Goal: Transaction & Acquisition: Purchase product/service

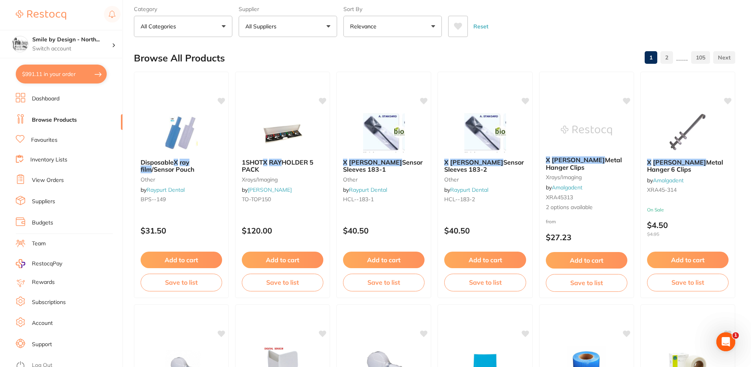
click at [91, 79] on button "$991.11 in your order" at bounding box center [61, 74] width 91 height 19
checkbox input "true"
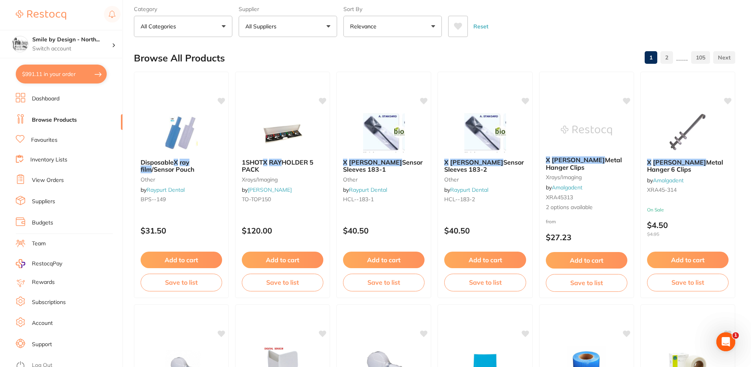
checkbox input "true"
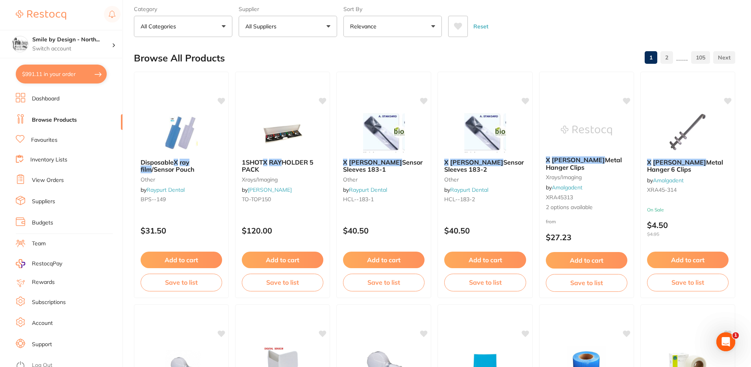
checkbox input "true"
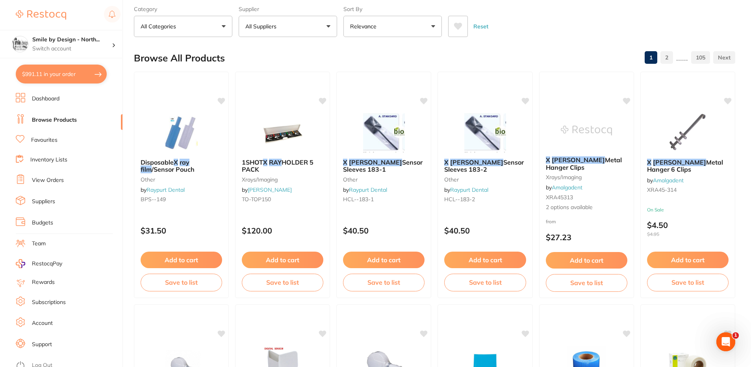
checkbox input "true"
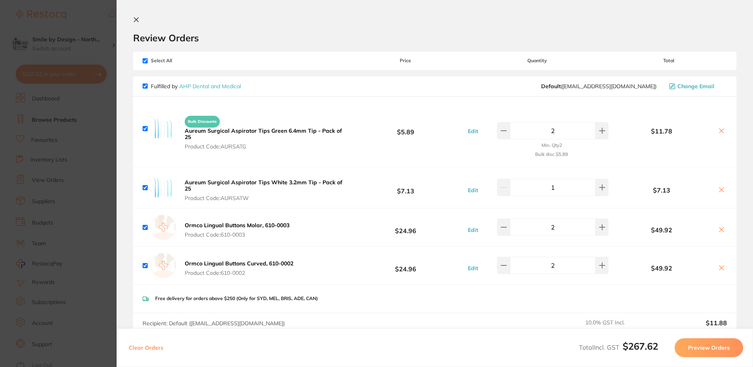
checkbox input "true"
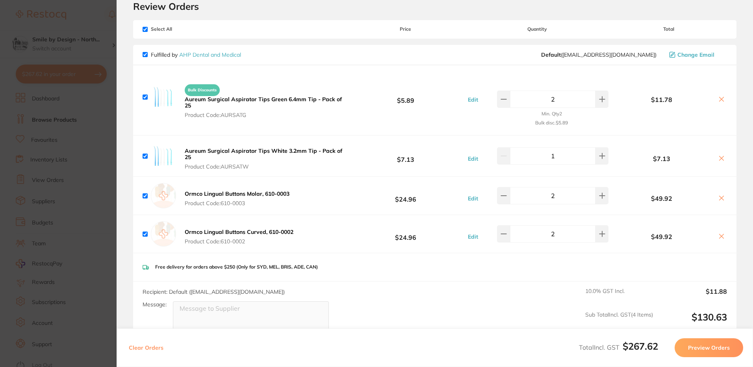
scroll to position [39, 0]
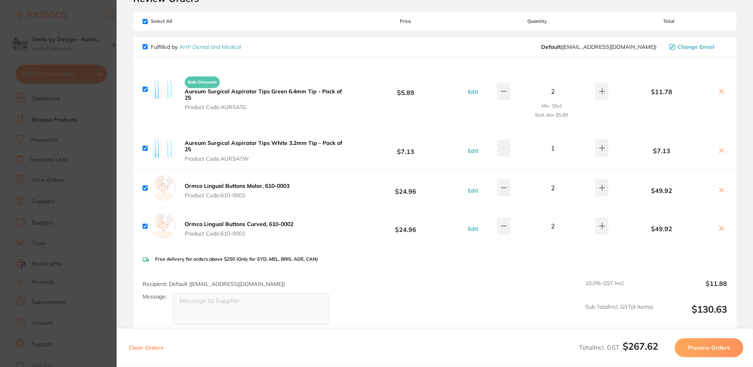
click at [61, 151] on section "Update RRP Set your pre negotiated price for this item. Item Agreed RRP (excl. …" at bounding box center [376, 183] width 753 height 367
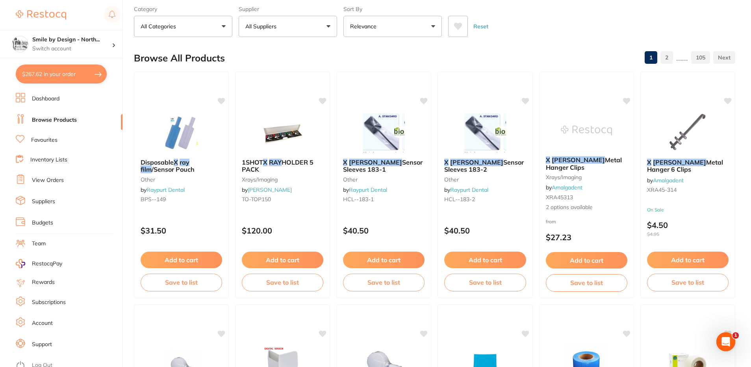
click at [35, 137] on link "Favourites" at bounding box center [44, 140] width 26 height 8
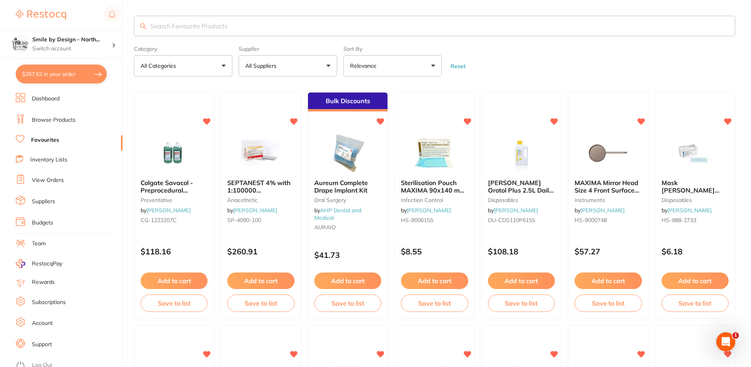
click at [210, 28] on input "search" at bounding box center [434, 26] width 601 height 20
click at [47, 180] on link "View Orders" at bounding box center [48, 180] width 32 height 8
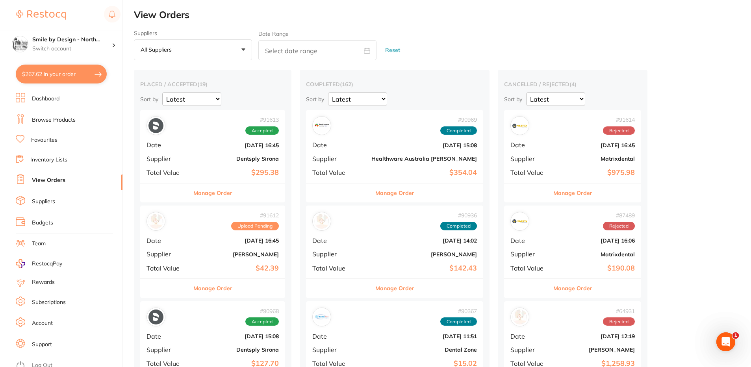
click at [53, 99] on link "Dashboard" at bounding box center [46, 99] width 28 height 8
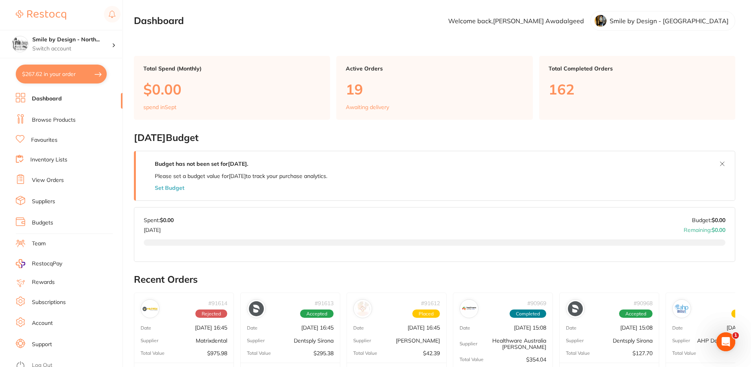
click at [44, 119] on link "Browse Products" at bounding box center [54, 120] width 44 height 8
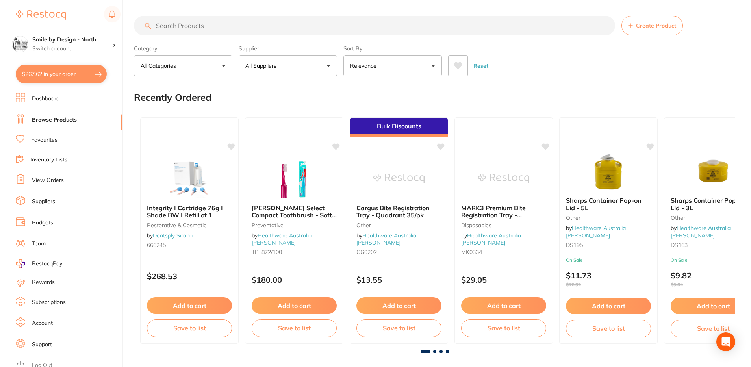
click at [39, 140] on link "Favourites" at bounding box center [44, 140] width 26 height 8
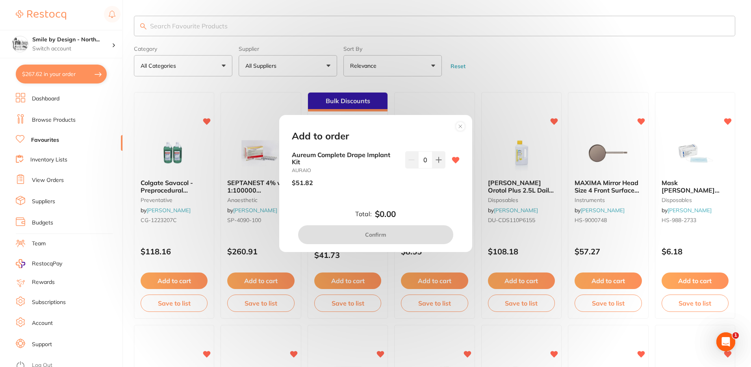
click at [422, 159] on input "0" at bounding box center [425, 159] width 14 height 17
click at [344, 105] on div "Add to order Aureum Complete Drape Implant Kit AURAIO $51.82 0 Total: $0.00 Con…" at bounding box center [375, 183] width 751 height 367
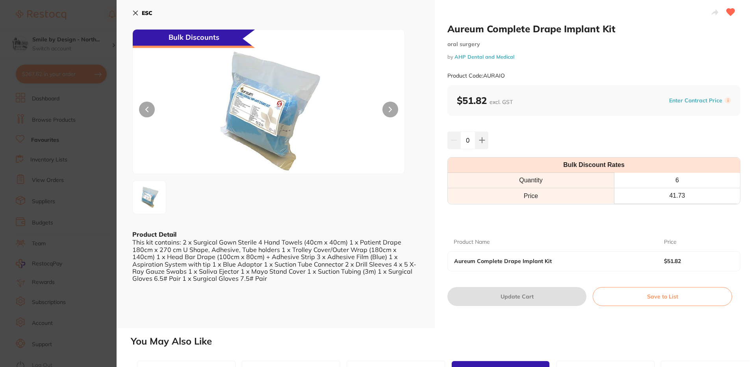
click at [470, 142] on input "0" at bounding box center [467, 139] width 15 height 17
type input "6"
click at [544, 316] on div "Aureum Complete Drape Implant Kit [MEDICAL_DATA] by AHP Dental and Medical Prod…" at bounding box center [594, 164] width 318 height 328
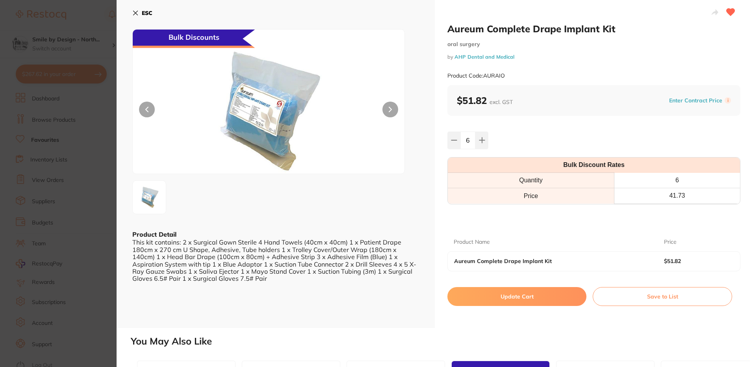
click at [509, 293] on button "Update Cart" at bounding box center [516, 296] width 139 height 19
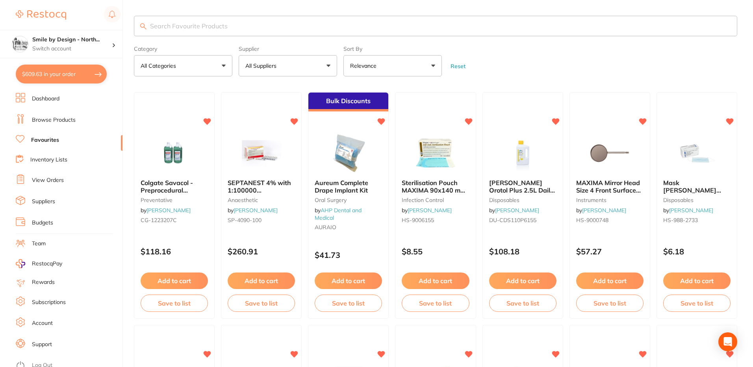
checkbox input "false"
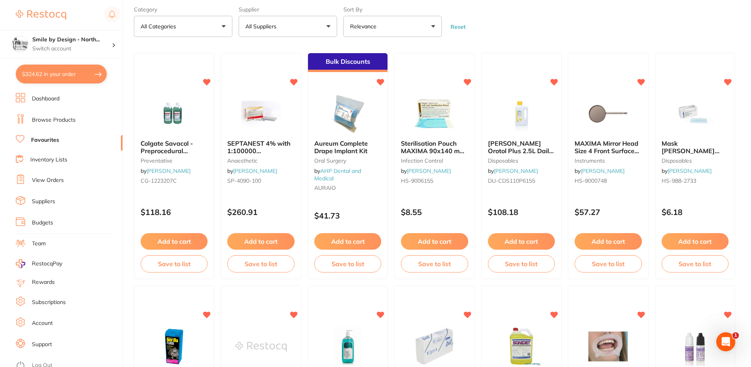
type input "6"
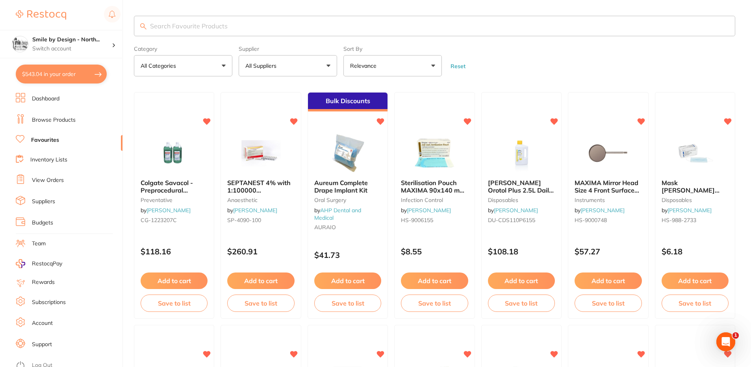
click at [178, 24] on input "search" at bounding box center [434, 26] width 601 height 20
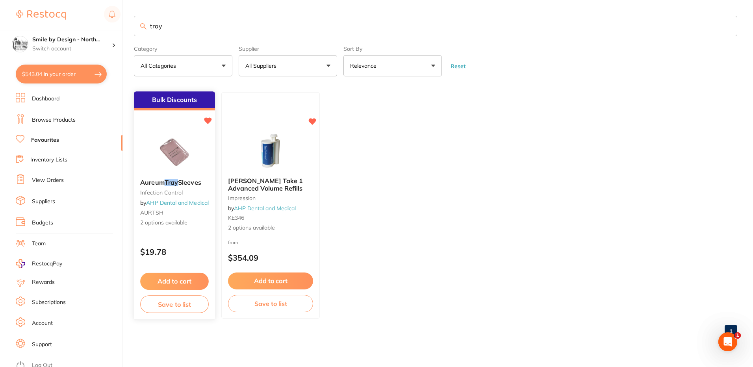
type input "tray"
click at [174, 279] on button "Add to cart" at bounding box center [174, 281] width 68 height 17
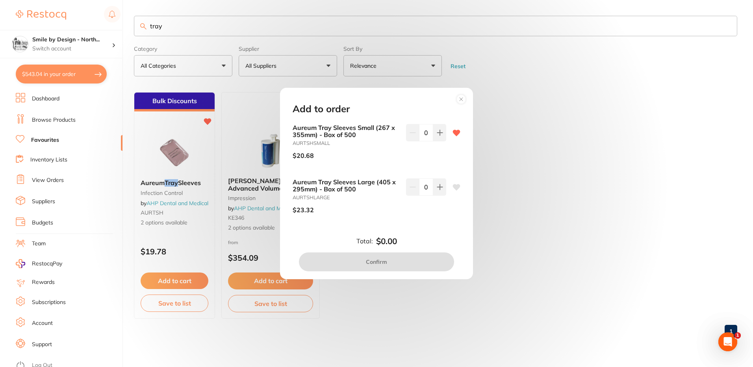
click at [422, 130] on input "0" at bounding box center [426, 132] width 14 height 17
type input "2"
click at [150, 99] on div "Add to order Aureum Tray Sleeves Small (267 x 355mm) - Box of 500 AURTSHSMALL $…" at bounding box center [376, 183] width 753 height 367
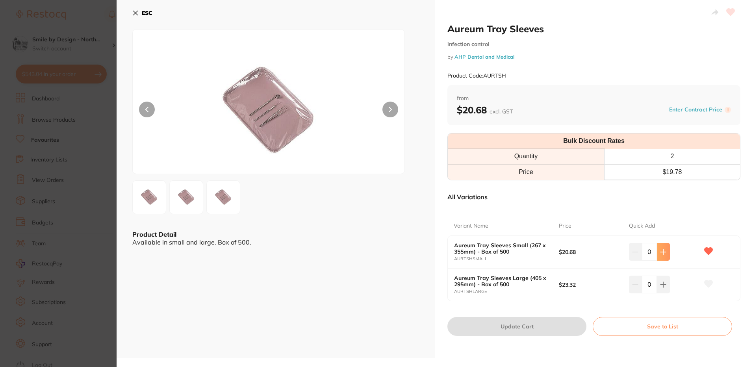
click at [658, 250] on button at bounding box center [663, 251] width 13 height 17
type input "2"
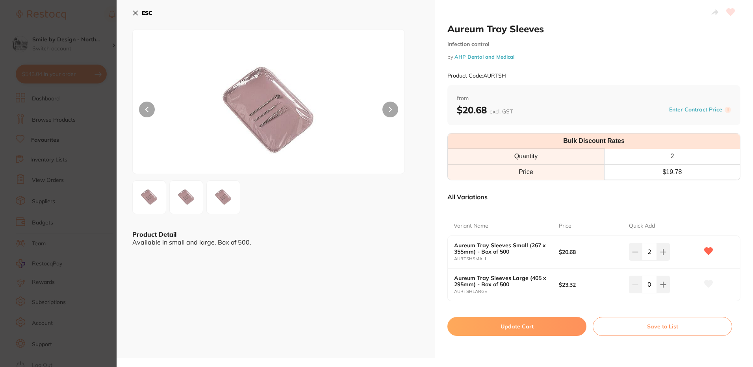
click at [526, 331] on button "Update Cart" at bounding box center [516, 326] width 139 height 19
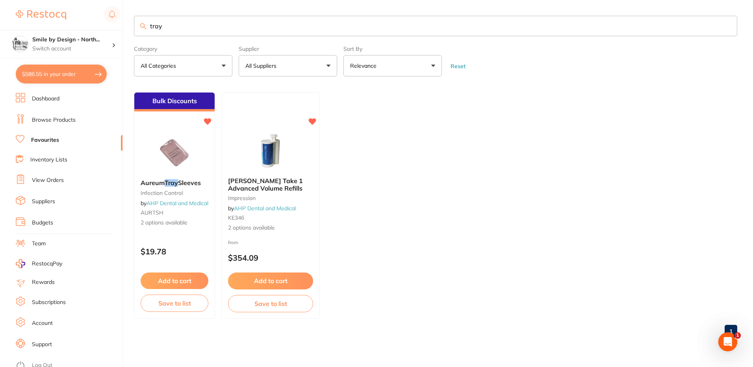
click at [60, 178] on link "View Orders" at bounding box center [48, 180] width 32 height 8
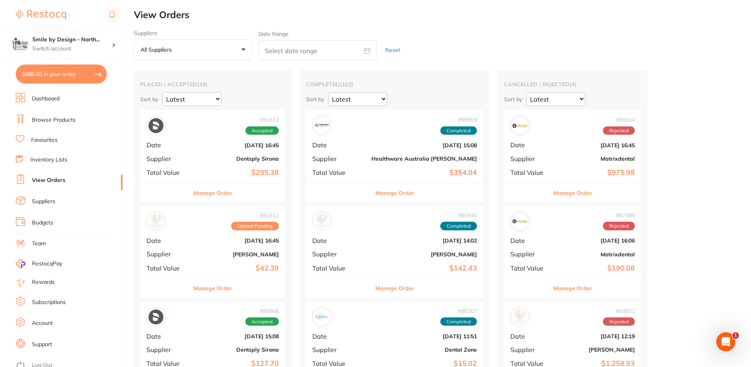
click at [57, 75] on button "$586.55 in your order" at bounding box center [61, 74] width 91 height 19
checkbox input "true"
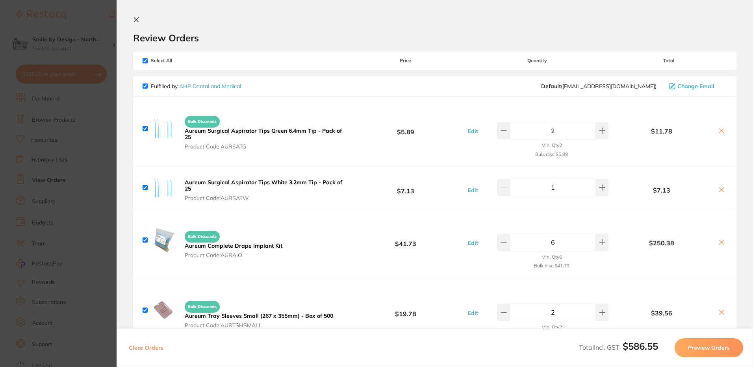
click at [49, 159] on section "Update RRP Set your pre negotiated price for this item. Item Agreed RRP (excl. …" at bounding box center [376, 183] width 753 height 367
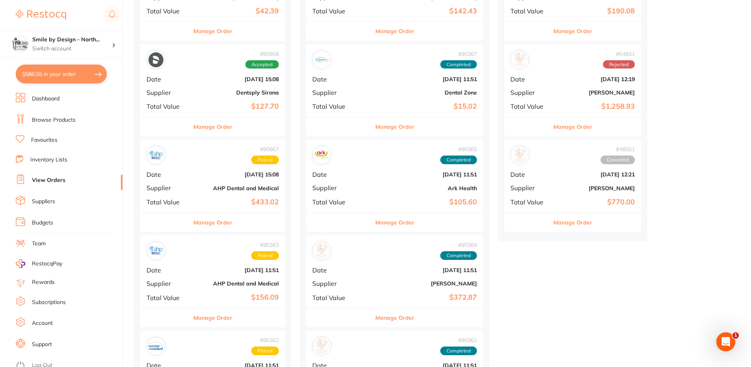
scroll to position [276, 0]
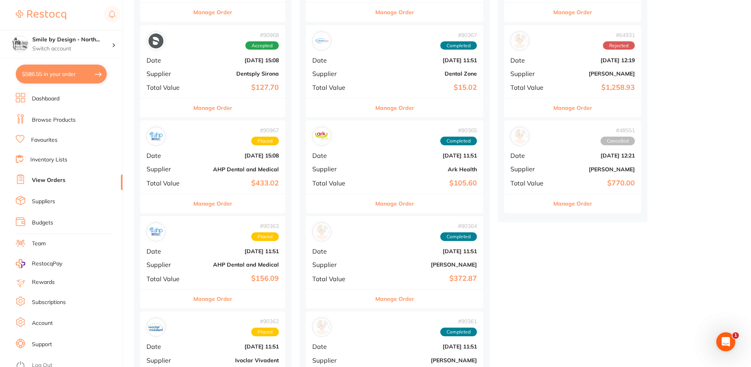
click at [217, 179] on b "$433.02" at bounding box center [237, 183] width 84 height 8
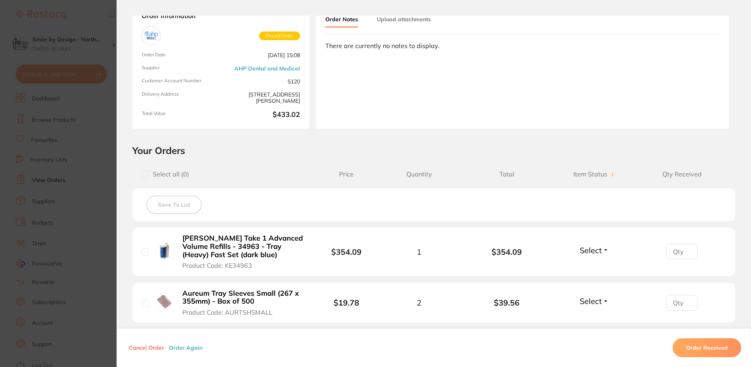
scroll to position [166, 0]
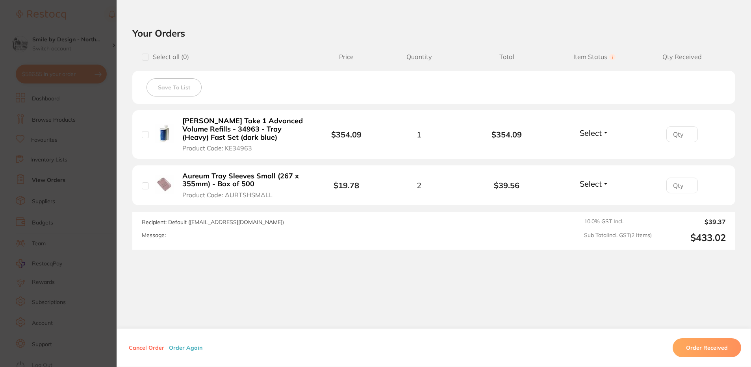
click at [41, 142] on section "Order ID: Restocq- 90967 Order Information Placed Order Order Date [DATE] 15:08…" at bounding box center [375, 183] width 751 height 367
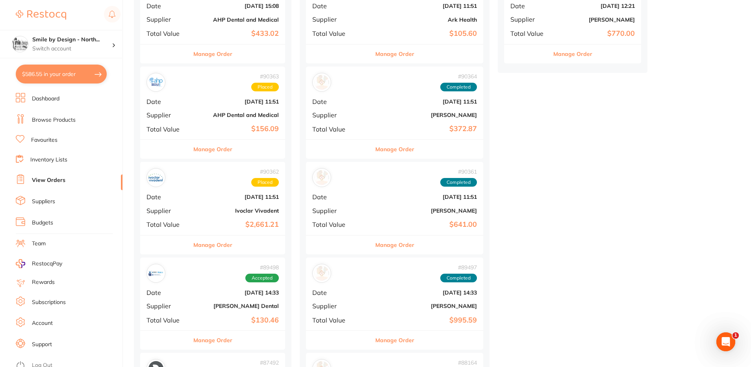
scroll to position [433, 0]
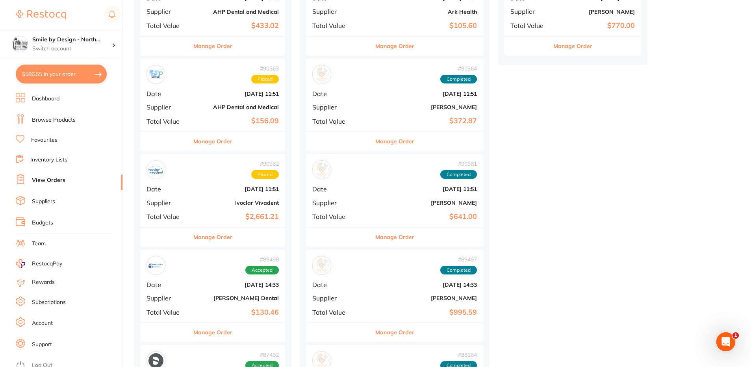
click at [214, 209] on div "# 90362 Placed Date [DATE] 11:51 Supplier Ivoclar Vivadent Total Value $2,661.21" at bounding box center [212, 190] width 145 height 73
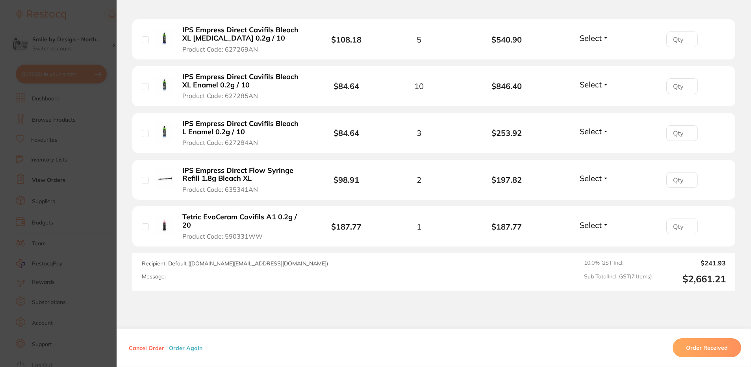
scroll to position [345, 0]
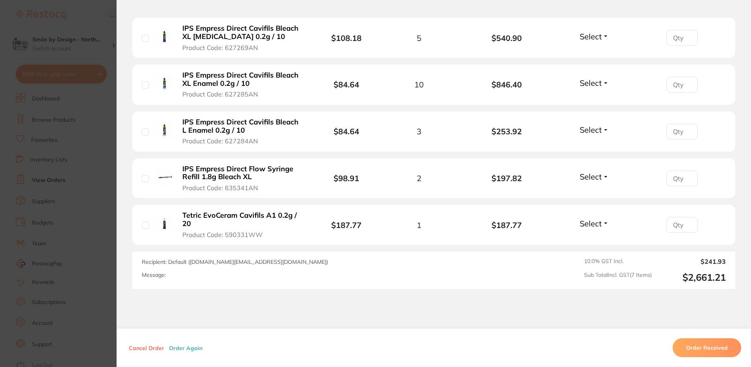
drag, startPoint x: 63, startPoint y: 147, endPoint x: 141, endPoint y: 175, distance: 82.7
click at [63, 147] on section "Order ID: Restocq- 90362 Order Information Placed Order Order Date [DATE] 11:51…" at bounding box center [375, 183] width 751 height 367
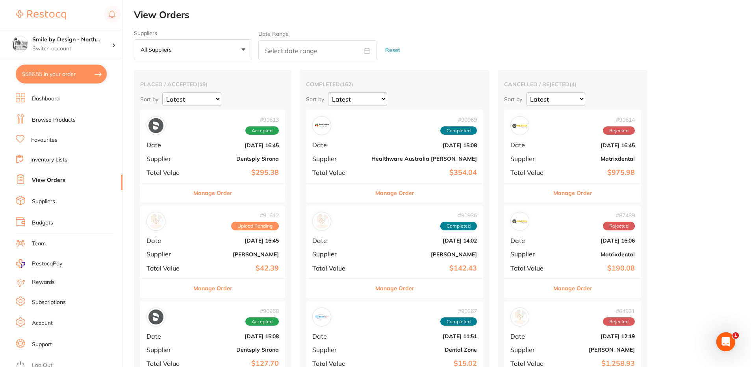
drag, startPoint x: 31, startPoint y: 71, endPoint x: 353, endPoint y: 105, distance: 323.4
click at [31, 71] on button "$586.55 in your order" at bounding box center [61, 74] width 91 height 19
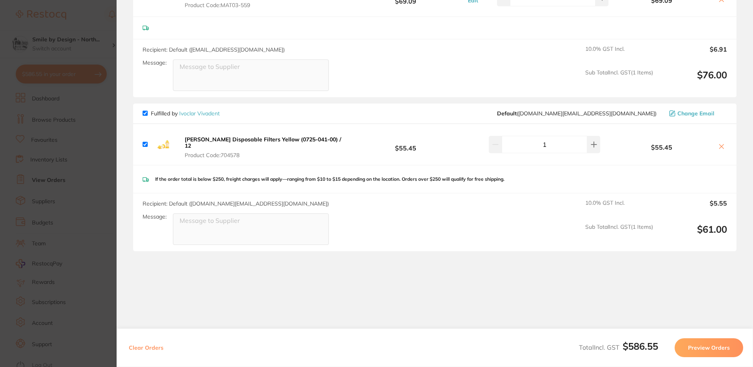
scroll to position [567, 0]
